Goal: Transaction & Acquisition: Book appointment/travel/reservation

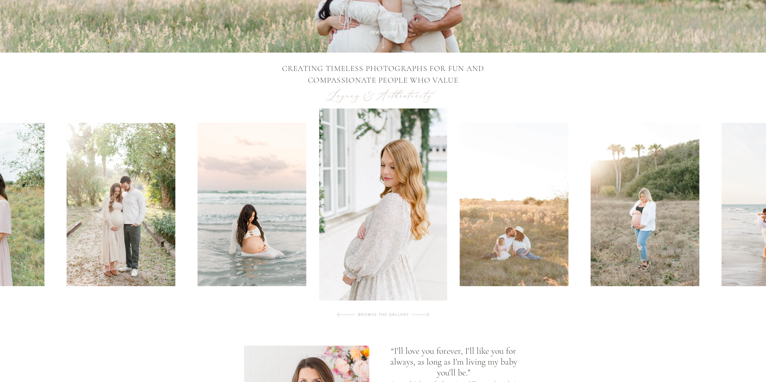
scroll to position [150, 0]
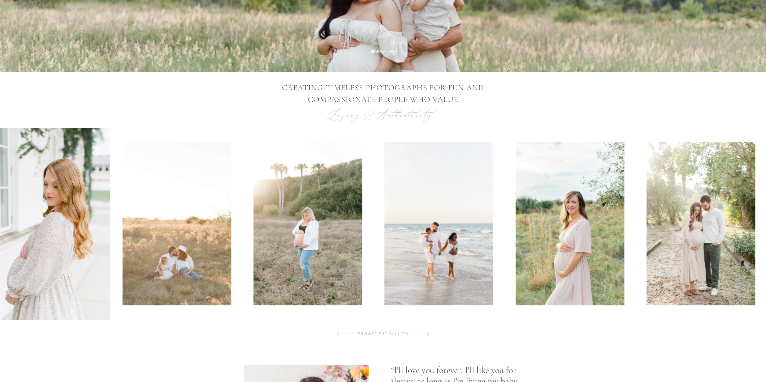
click at [389, 236] on img at bounding box center [438, 223] width 109 height 163
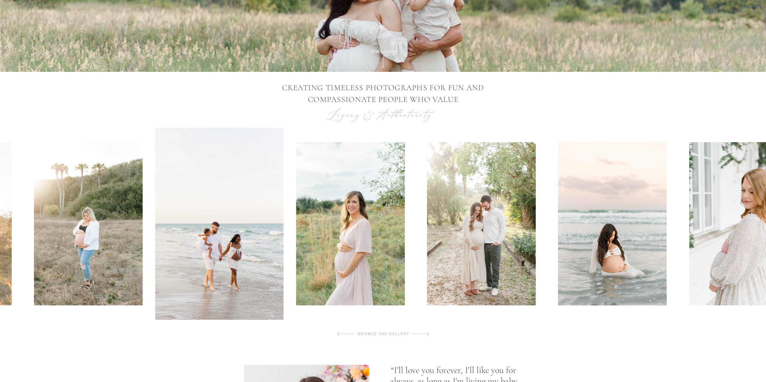
click at [479, 240] on img at bounding box center [481, 223] width 109 height 163
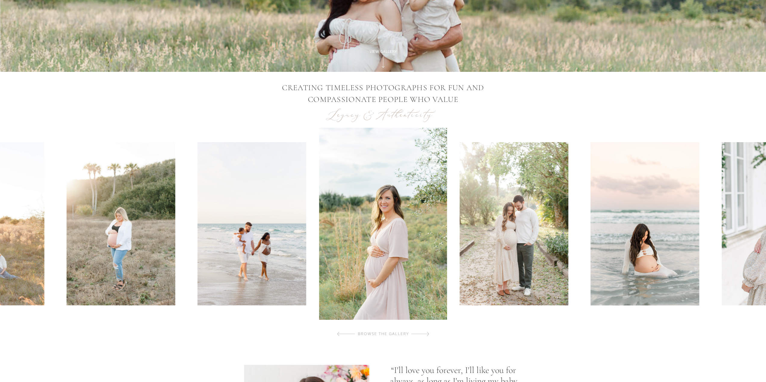
click at [512, 239] on img at bounding box center [513, 223] width 109 height 163
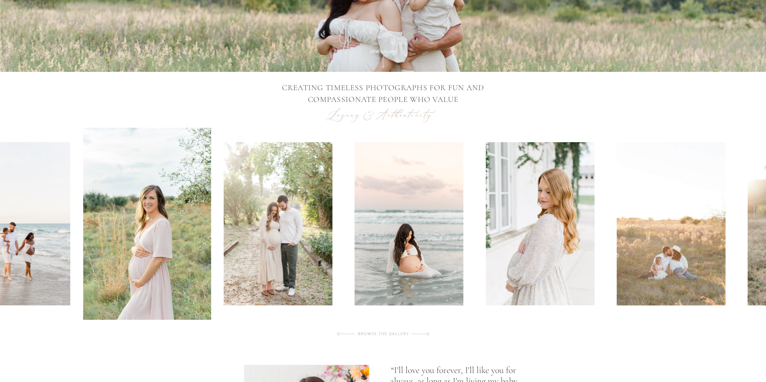
click at [410, 242] on img at bounding box center [408, 223] width 109 height 163
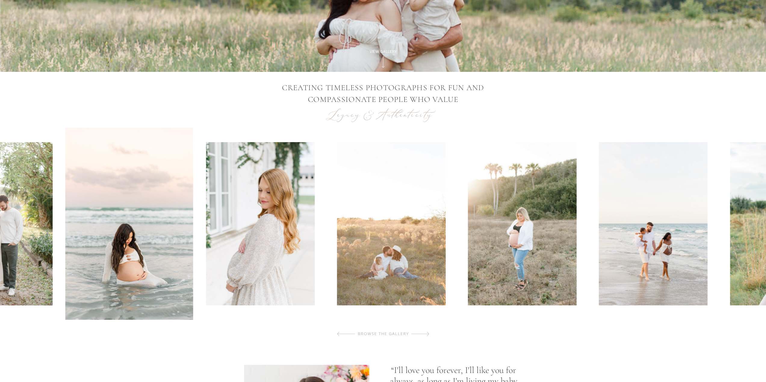
click at [263, 257] on img at bounding box center [260, 223] width 109 height 163
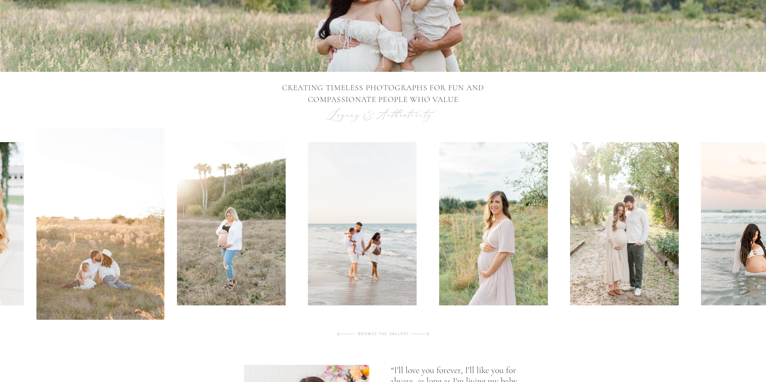
click at [230, 267] on img at bounding box center [231, 223] width 109 height 163
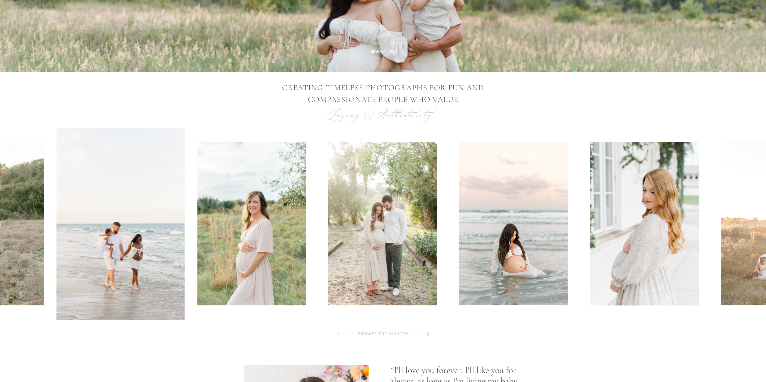
click at [269, 264] on img at bounding box center [251, 223] width 109 height 163
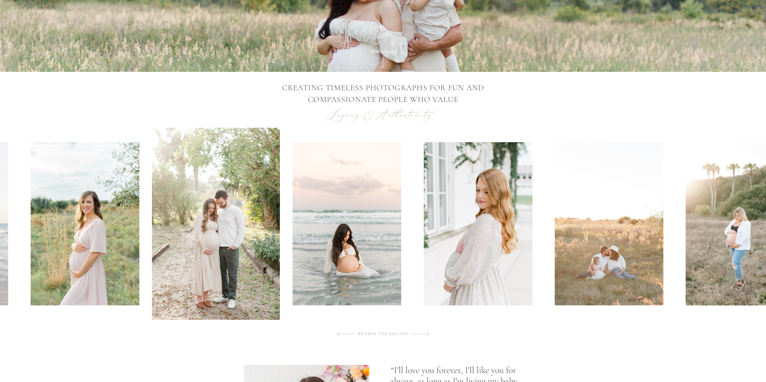
click at [421, 267] on div at bounding box center [382, 224] width 769 height 192
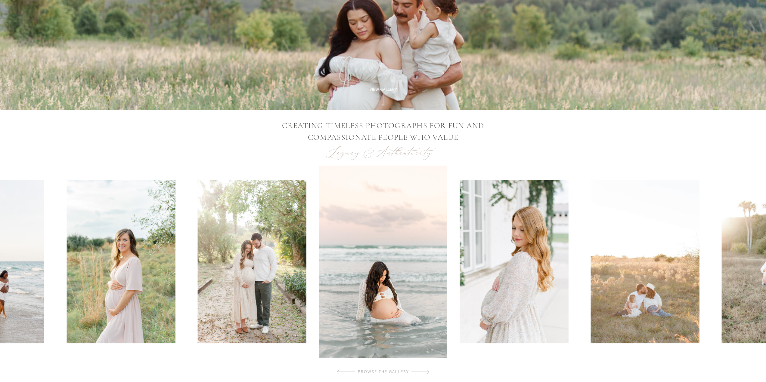
scroll to position [0, 0]
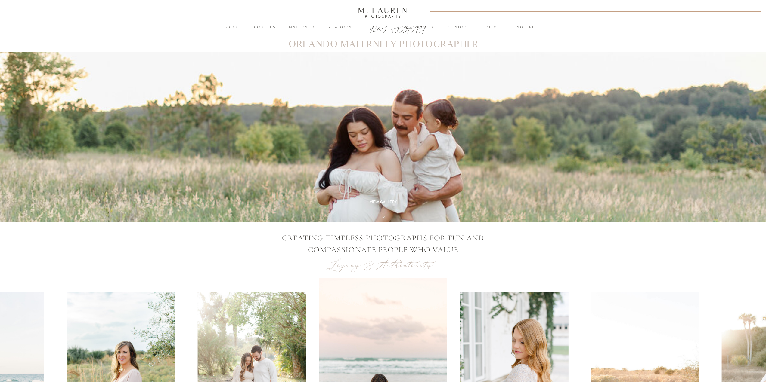
drag, startPoint x: 632, startPoint y: 272, endPoint x: 621, endPoint y: 135, distance: 137.3
click at [303, 25] on nav "Maternity" at bounding box center [302, 27] width 32 height 6
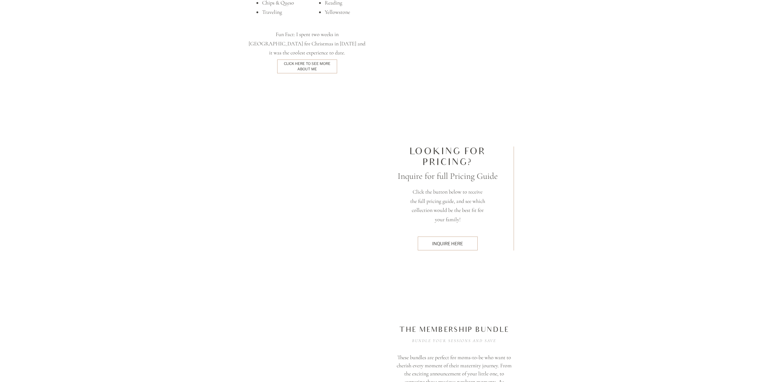
scroll to position [1474, 0]
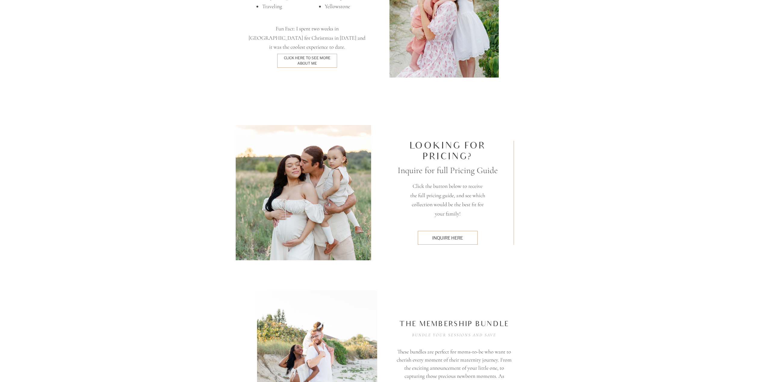
click at [439, 236] on div "inquire here" at bounding box center [448, 238] width 54 height 6
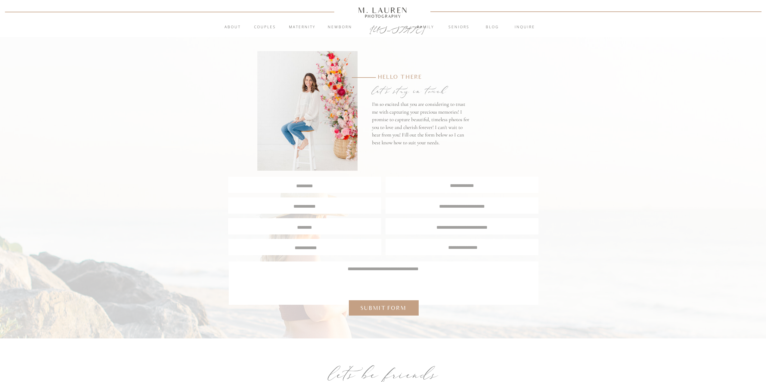
click at [337, 185] on textarea at bounding box center [305, 186] width 152 height 6
type textarea "**********"
drag, startPoint x: 433, startPoint y: 176, endPoint x: 441, endPoint y: 187, distance: 13.0
click at [433, 178] on div "**********" at bounding box center [383, 280] width 766 height 560
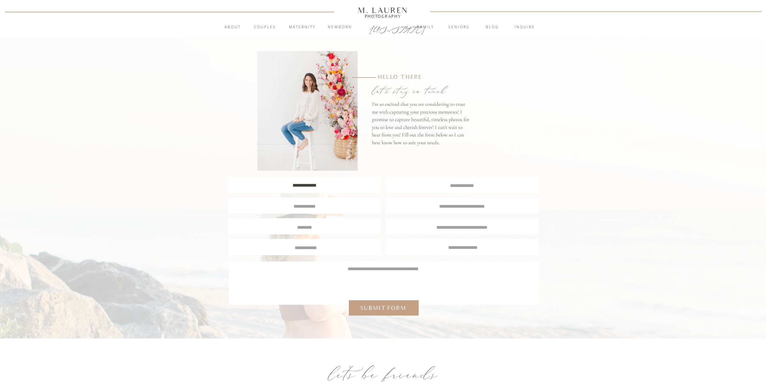
click at [441, 187] on textarea at bounding box center [462, 185] width 153 height 6
type textarea "**********"
click at [352, 204] on textarea at bounding box center [304, 205] width 143 height 5
type textarea "**********"
click at [430, 202] on div at bounding box center [461, 206] width 153 height 16
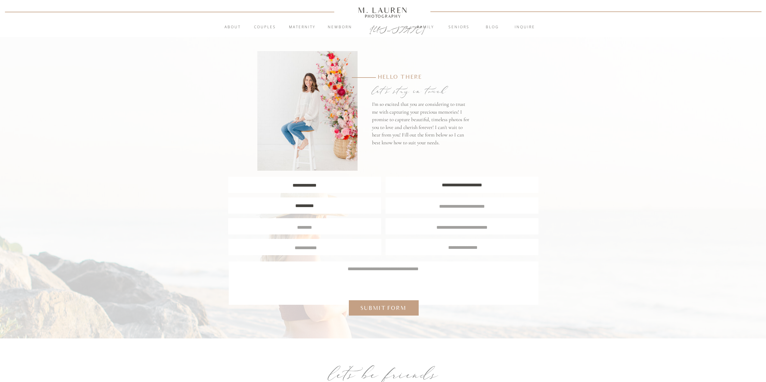
click at [431, 205] on textarea at bounding box center [462, 205] width 142 height 5
type textarea "**********"
click at [347, 226] on textarea at bounding box center [304, 226] width 143 height 5
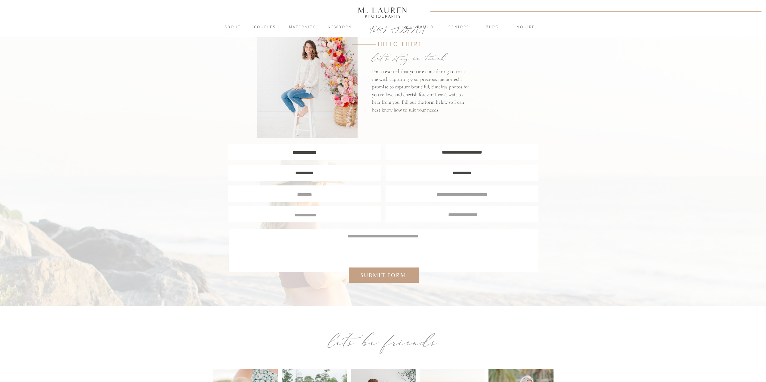
scroll to position [0, 0]
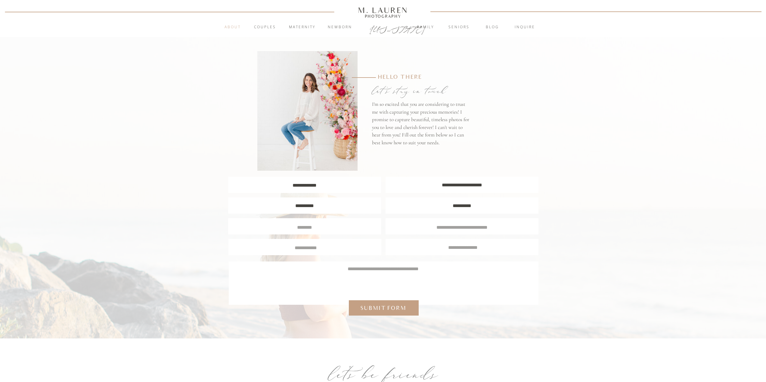
click at [231, 27] on nav "About" at bounding box center [232, 27] width 23 height 6
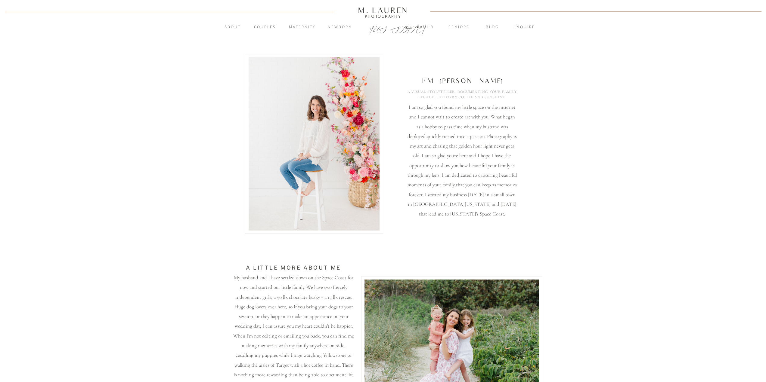
drag, startPoint x: 653, startPoint y: 323, endPoint x: 615, endPoint y: 140, distance: 187.1
click at [303, 27] on nav "Maternity" at bounding box center [302, 27] width 32 height 6
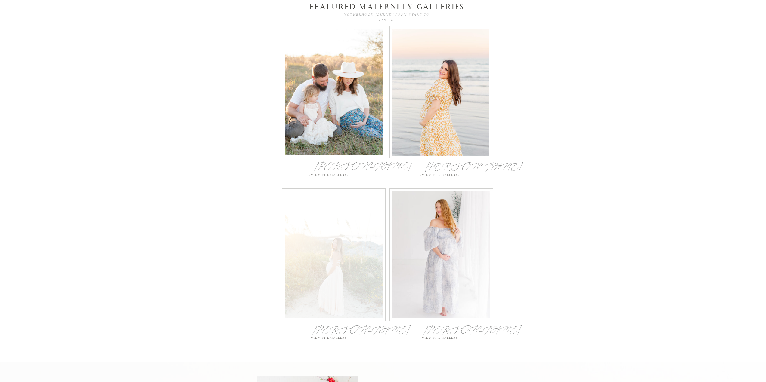
scroll to position [2316, 0]
click at [343, 264] on div at bounding box center [334, 255] width 98 height 127
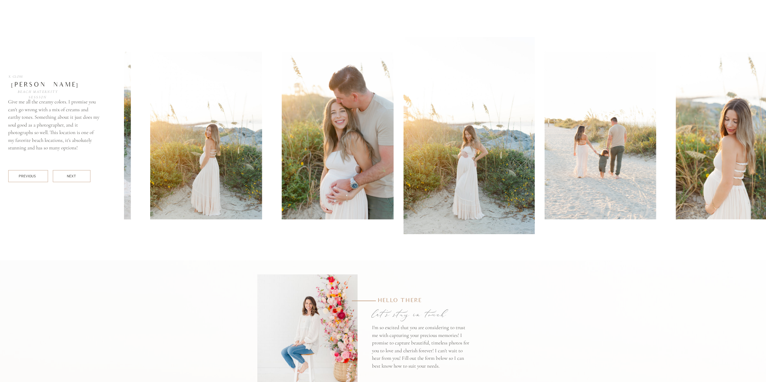
scroll to position [2708, 0]
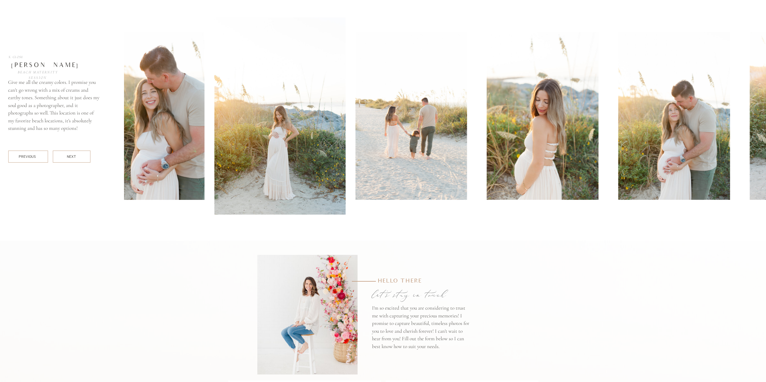
click at [323, 192] on div at bounding box center [558, 115] width 689 height 197
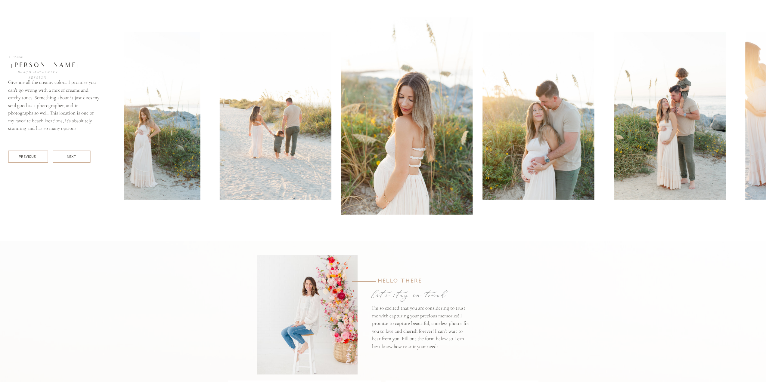
click at [482, 197] on img at bounding box center [538, 116] width 112 height 168
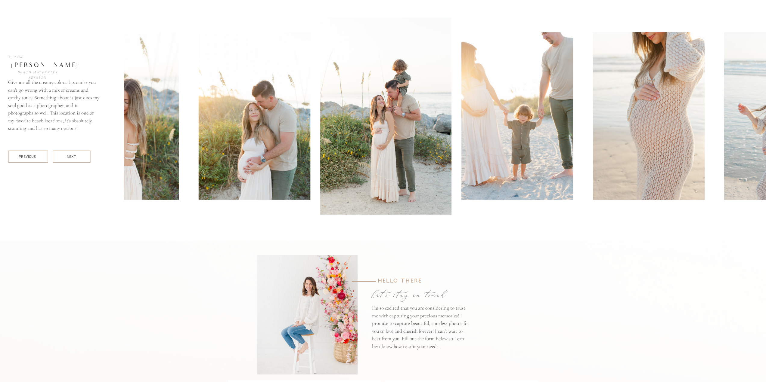
click at [461, 187] on img at bounding box center [517, 116] width 112 height 168
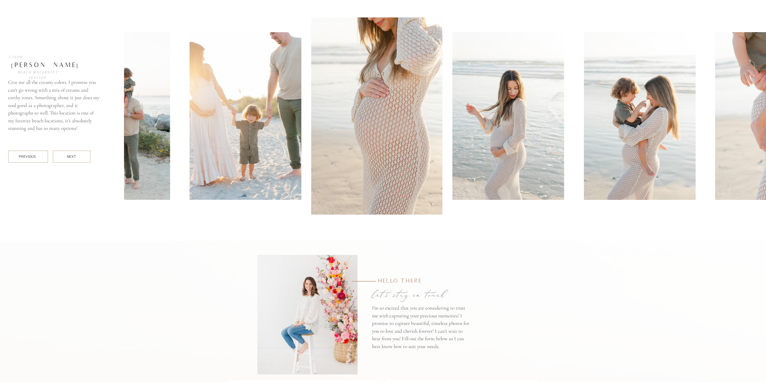
click at [452, 162] on img at bounding box center [508, 116] width 112 height 168
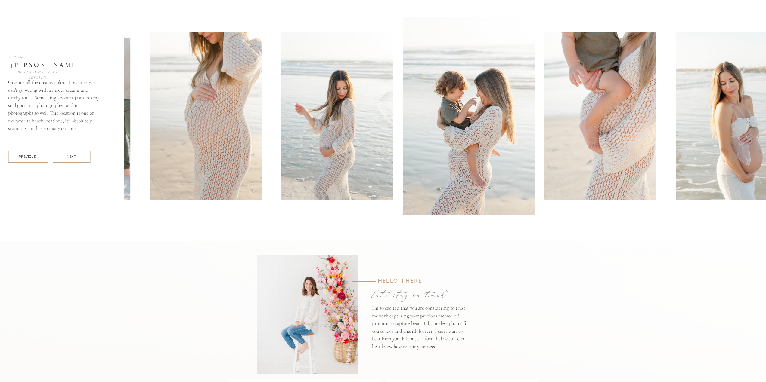
click at [544, 173] on img at bounding box center [600, 116] width 112 height 168
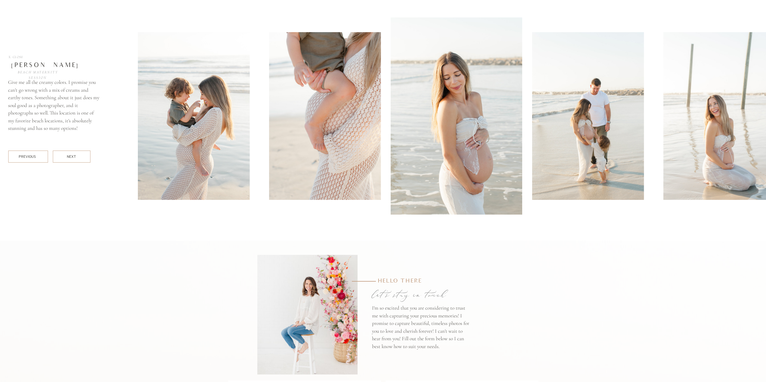
click at [532, 164] on img at bounding box center [588, 116] width 112 height 168
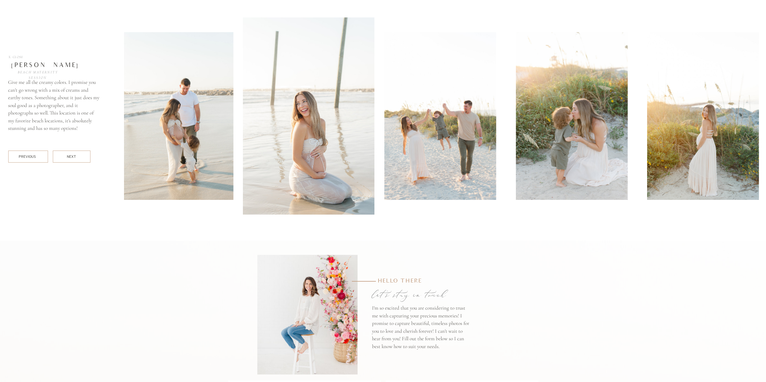
click at [303, 166] on img at bounding box center [308, 115] width 131 height 197
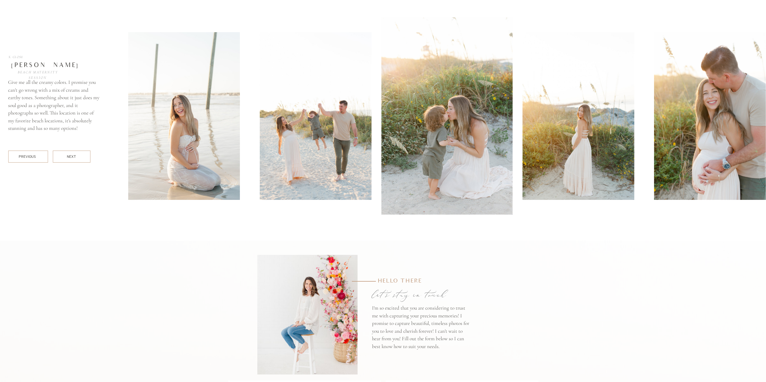
click at [381, 165] on img at bounding box center [446, 115] width 131 height 197
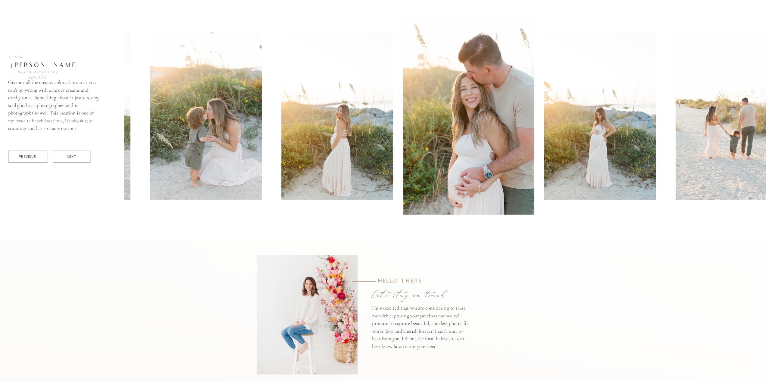
click at [81, 156] on div at bounding box center [72, 157] width 38 height 12
click at [69, 157] on div "NEXT" at bounding box center [71, 156] width 9 height 5
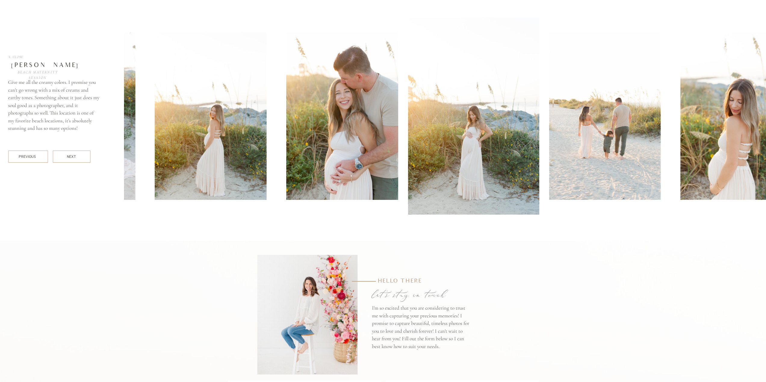
click at [69, 157] on div "NEXT" at bounding box center [71, 156] width 9 height 5
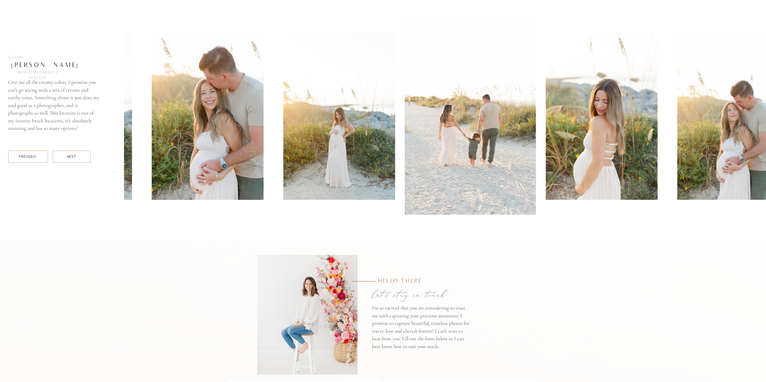
click at [69, 157] on div "NEXT" at bounding box center [71, 156] width 9 height 5
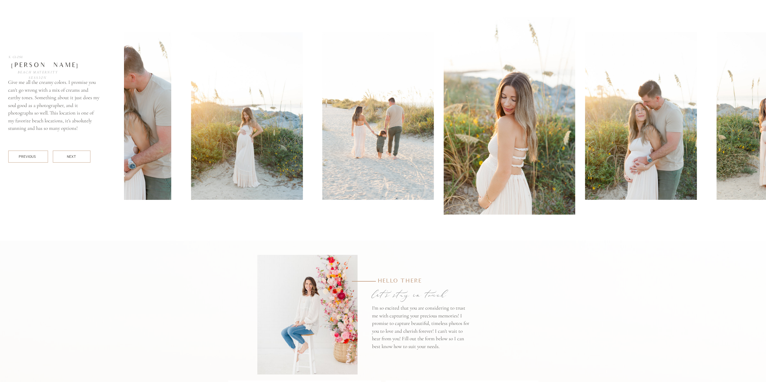
click at [69, 157] on div "NEXT" at bounding box center [71, 156] width 9 height 5
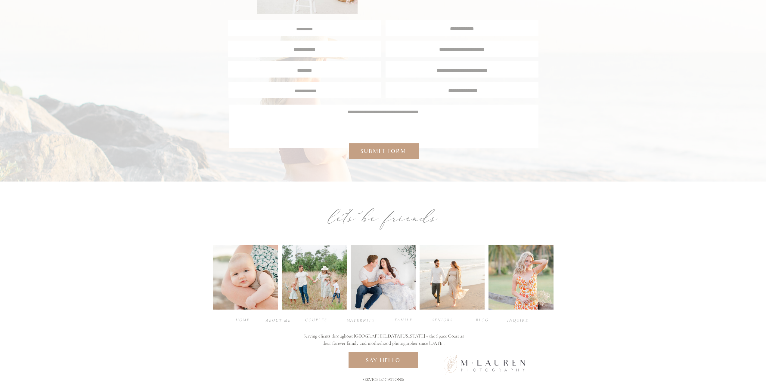
scroll to position [3090, 0]
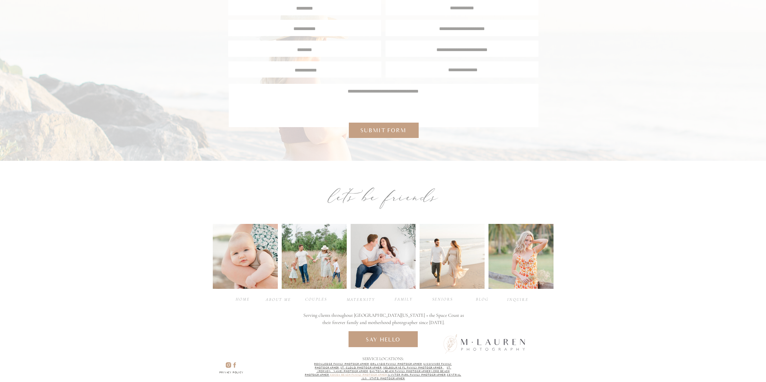
click at [350, 375] on link "Cocoa Beach Family Photographer" at bounding box center [358, 375] width 57 height 3
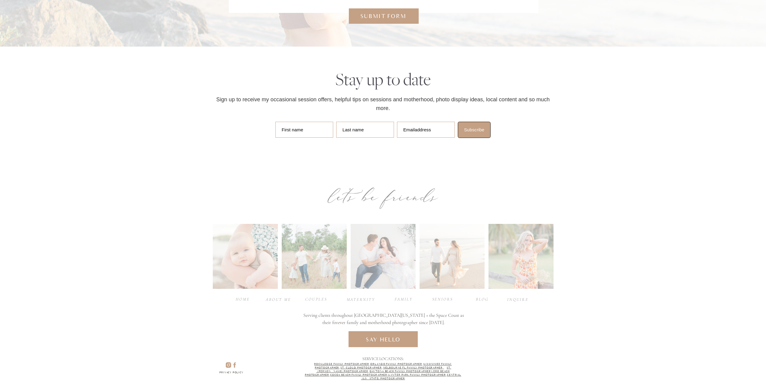
drag, startPoint x: 523, startPoint y: 220, endPoint x: 531, endPoint y: 281, distance: 61.2
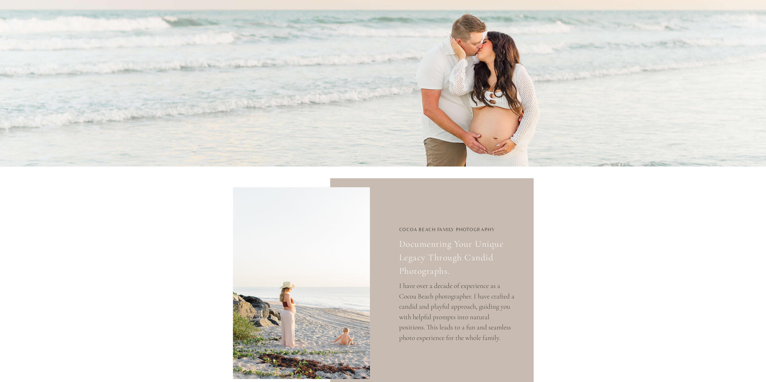
scroll to position [546, 0]
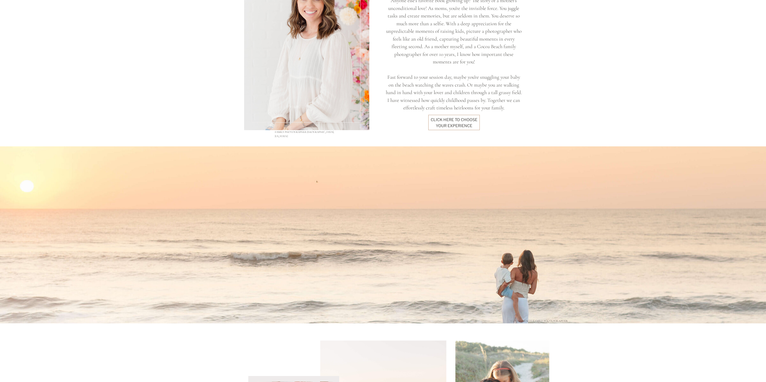
drag, startPoint x: 640, startPoint y: 258, endPoint x: 624, endPoint y: 106, distance: 151.9
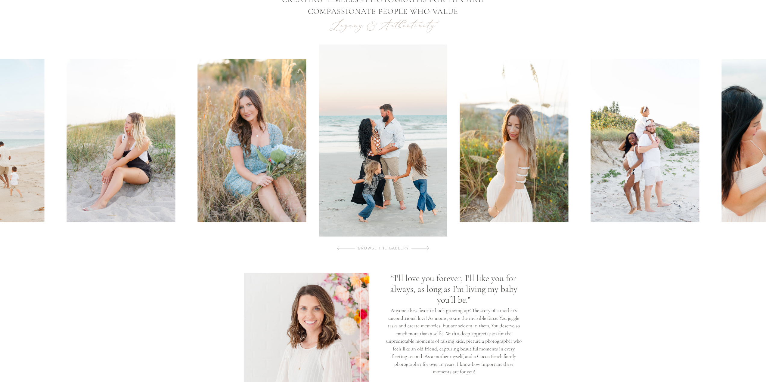
scroll to position [271, 0]
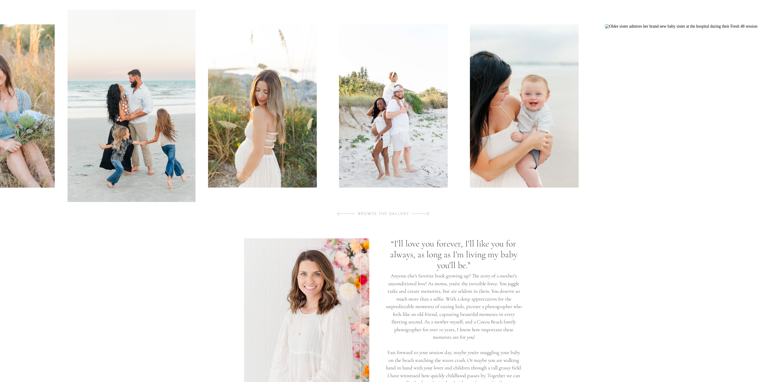
click at [339, 139] on img at bounding box center [393, 105] width 109 height 163
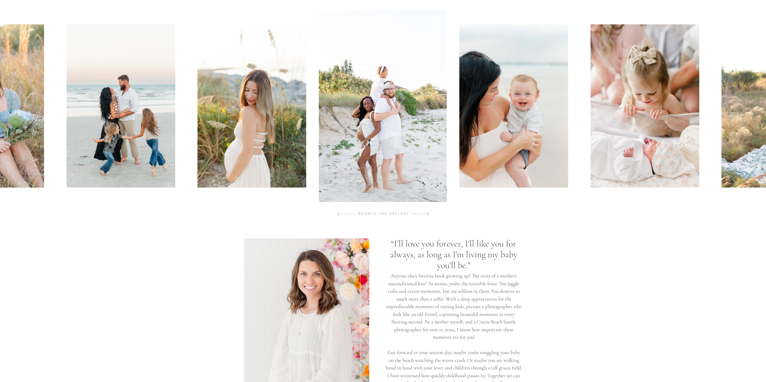
click at [459, 152] on img at bounding box center [513, 105] width 109 height 163
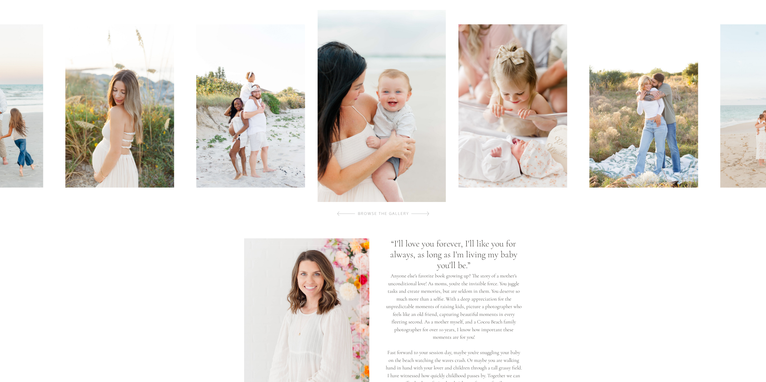
click at [458, 120] on img at bounding box center [512, 105] width 109 height 163
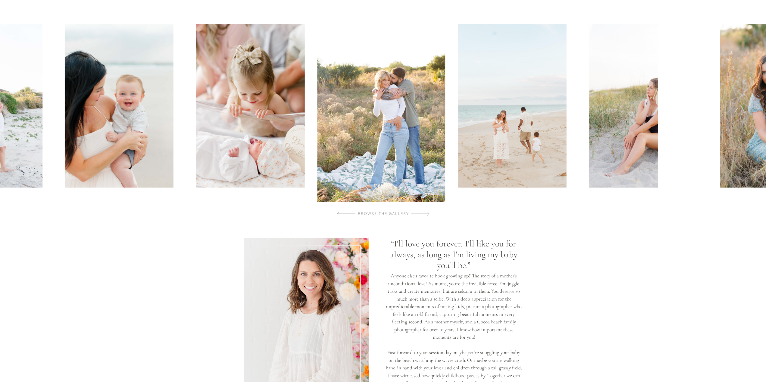
click at [458, 120] on img at bounding box center [512, 105] width 109 height 163
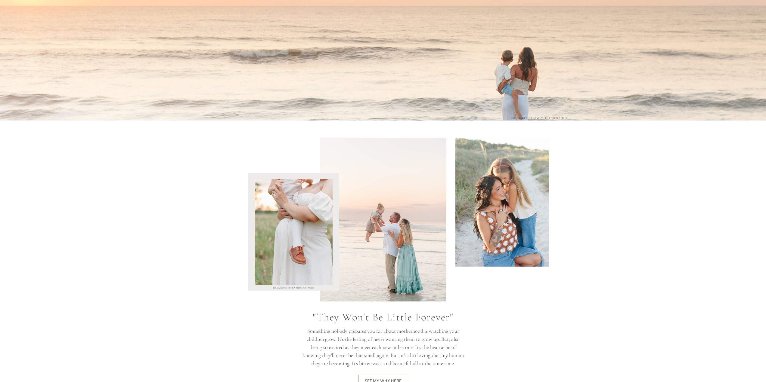
scroll to position [752, 0]
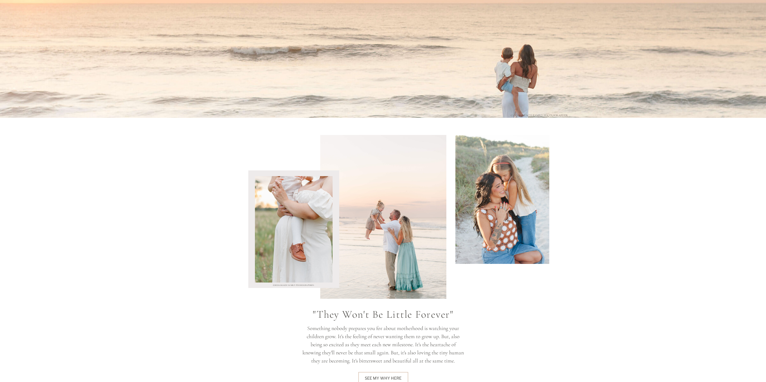
drag, startPoint x: 511, startPoint y: 114, endPoint x: 573, endPoint y: 116, distance: 62.0
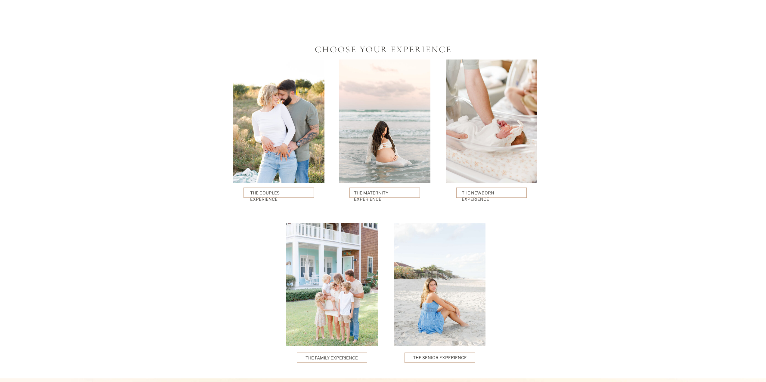
scroll to position [1354, 0]
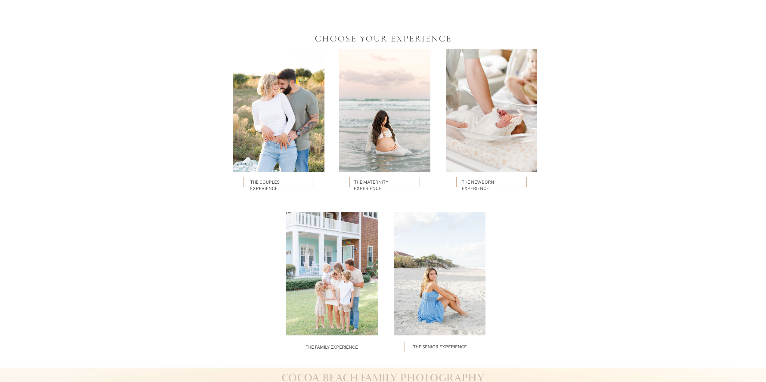
click at [401, 177] on div at bounding box center [384, 182] width 70 height 10
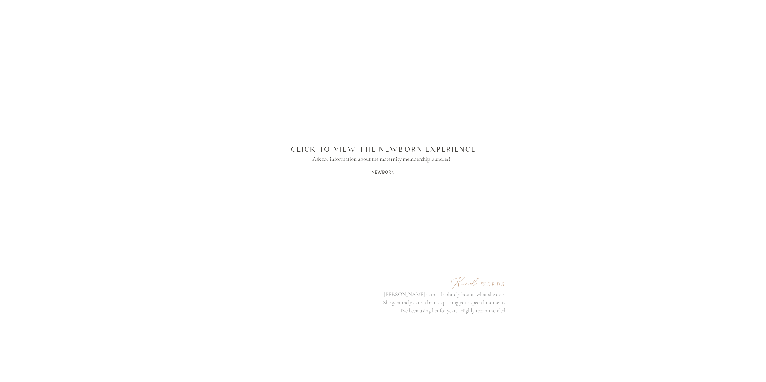
scroll to position [2849, 0]
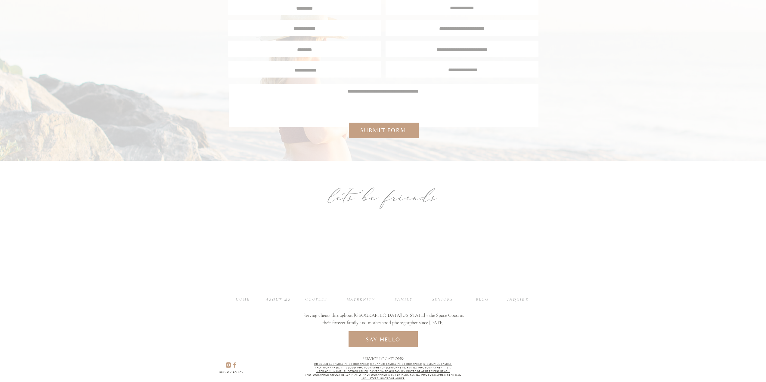
drag, startPoint x: 557, startPoint y: 211, endPoint x: 598, endPoint y: 341, distance: 136.4
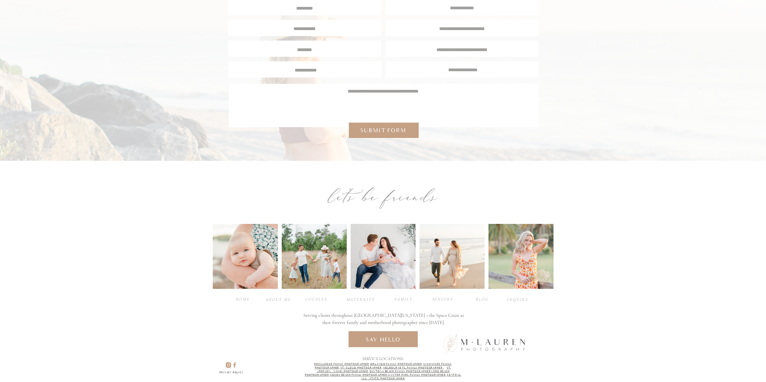
drag, startPoint x: 611, startPoint y: 182, endPoint x: 658, endPoint y: 332, distance: 157.1
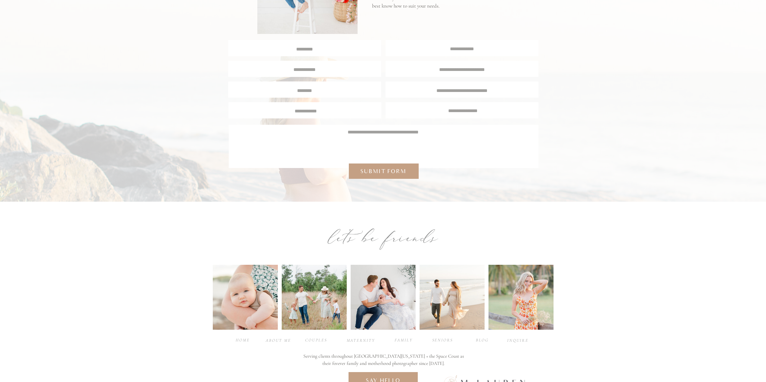
scroll to position [2759, 0]
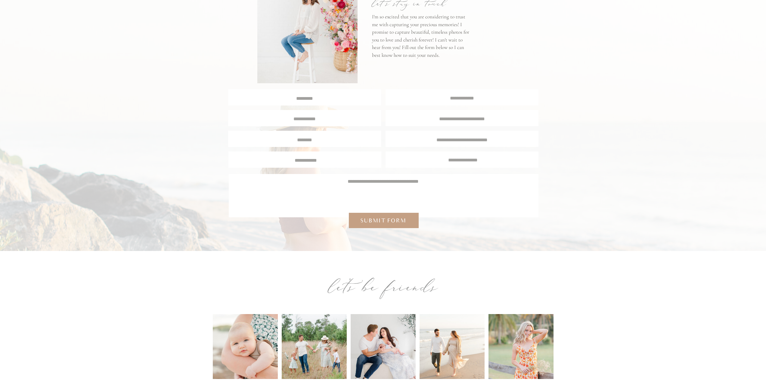
click at [315, 139] on textarea at bounding box center [304, 139] width 143 height 5
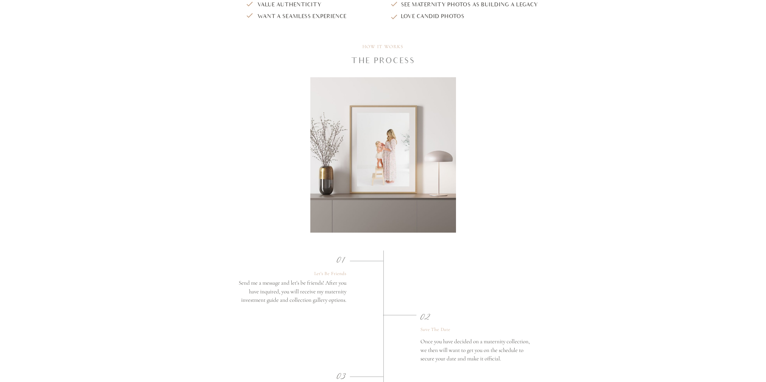
scroll to position [0, 0]
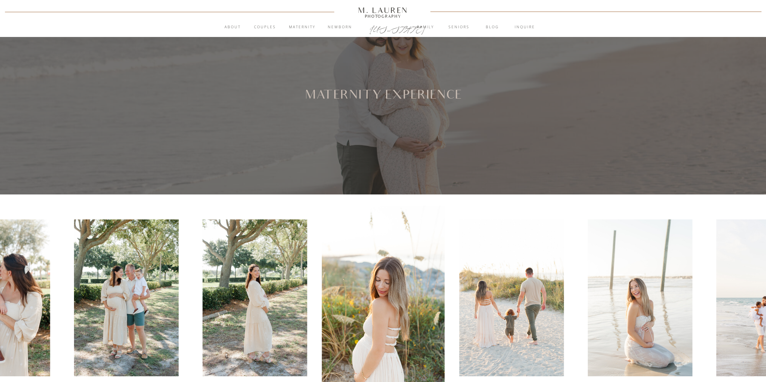
drag, startPoint x: 627, startPoint y: 281, endPoint x: 619, endPoint y: 139, distance: 141.9
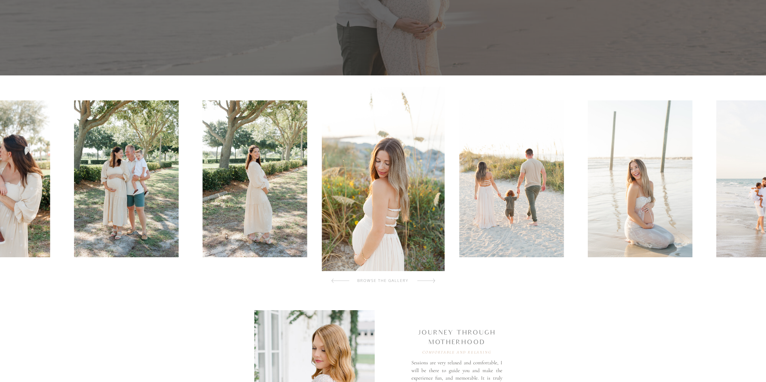
scroll to position [120, 0]
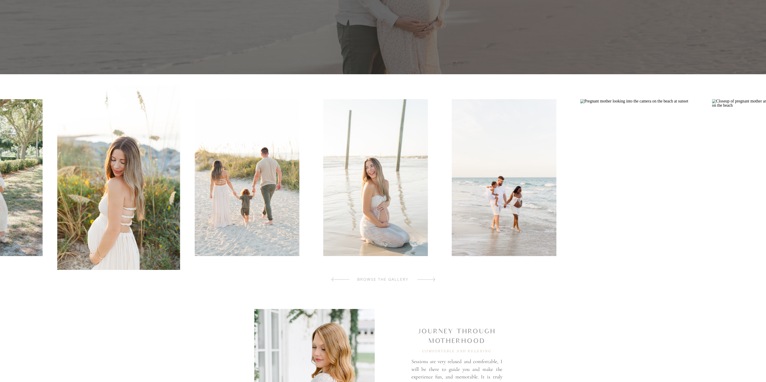
click at [451, 153] on img at bounding box center [503, 177] width 104 height 157
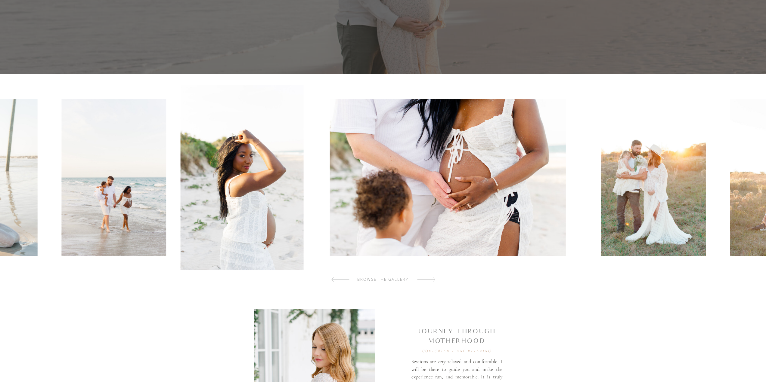
click at [330, 175] on img at bounding box center [448, 177] width 236 height 157
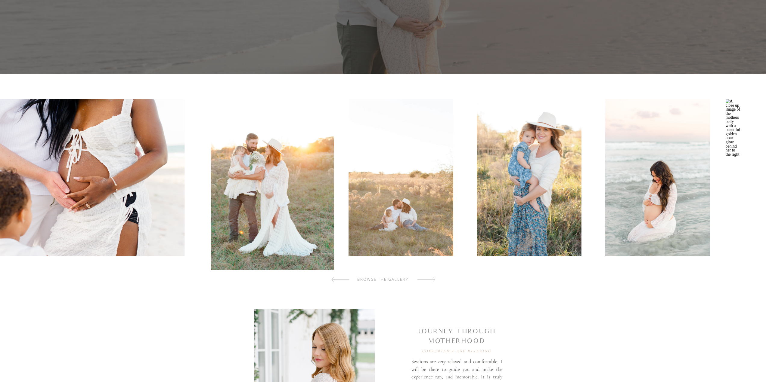
click at [348, 205] on img at bounding box center [400, 177] width 104 height 157
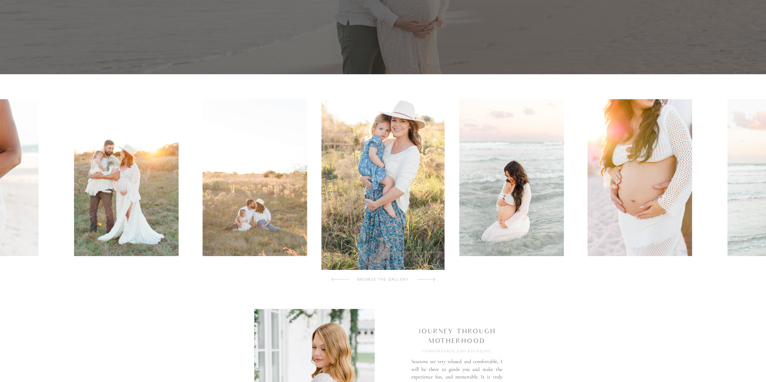
click at [542, 214] on img at bounding box center [511, 177] width 104 height 157
